Goal: Find specific page/section: Find specific page/section

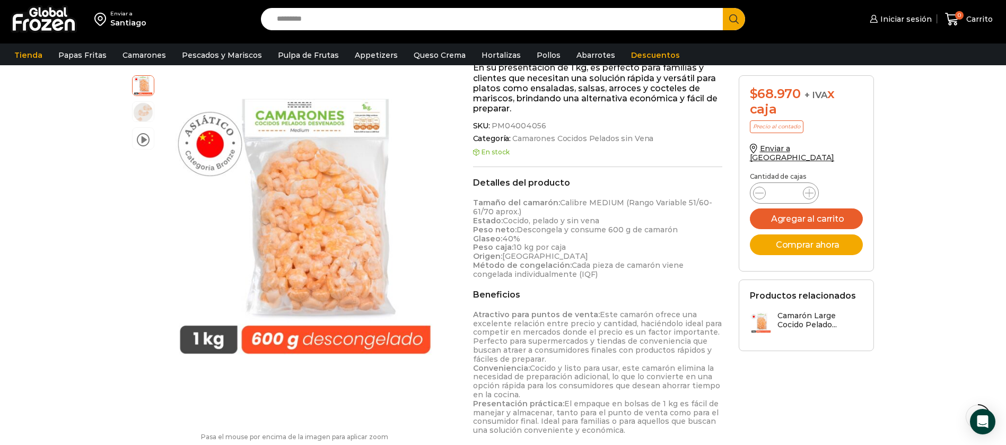
click at [293, 23] on input "Search input" at bounding box center [494, 19] width 446 height 22
type input "******"
click at [723, 8] on button "Search" at bounding box center [734, 19] width 22 height 22
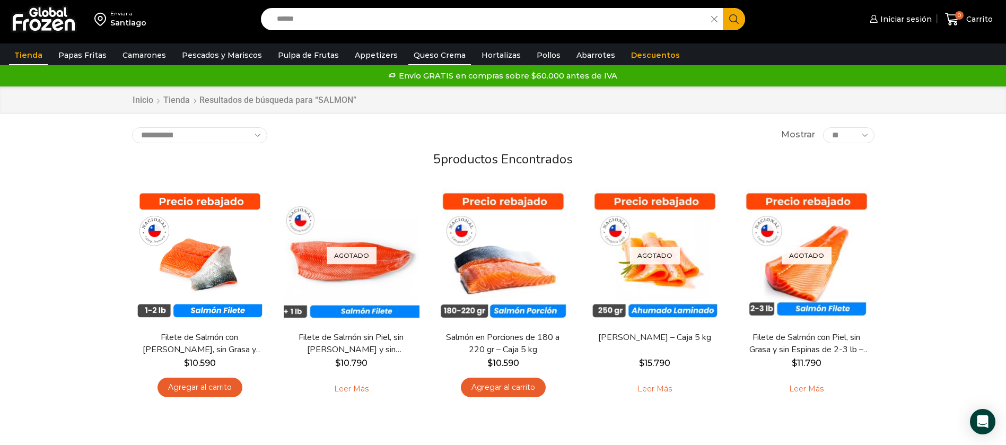
click at [420, 52] on link "Queso Crema" at bounding box center [439, 55] width 63 height 20
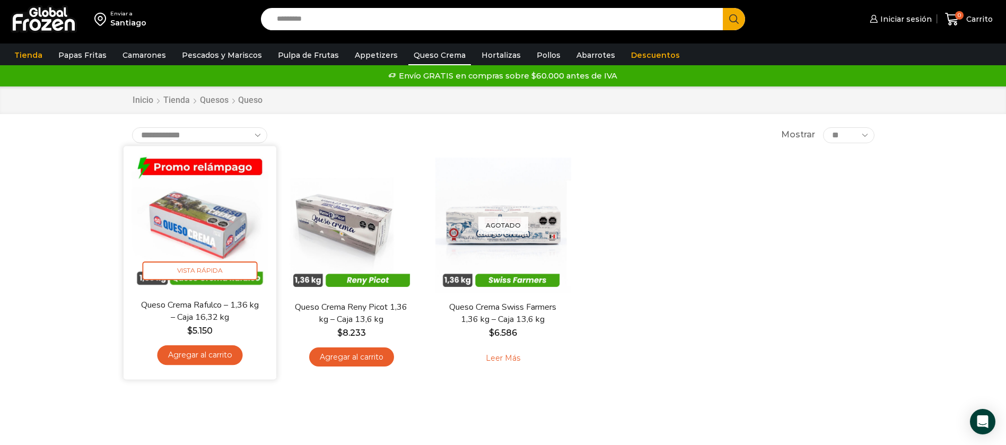
click at [218, 208] on img at bounding box center [199, 222] width 137 height 137
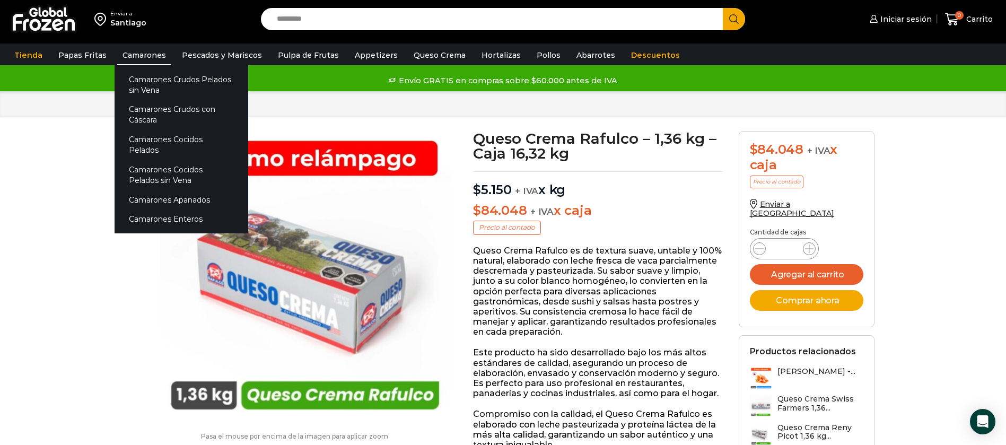
click at [130, 54] on link "Camarones" at bounding box center [144, 55] width 54 height 20
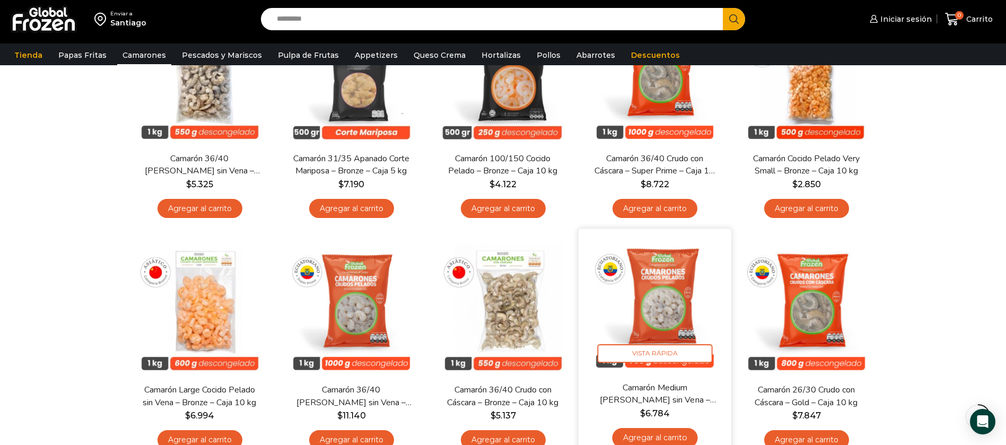
scroll to position [159, 0]
